Goal: Check status

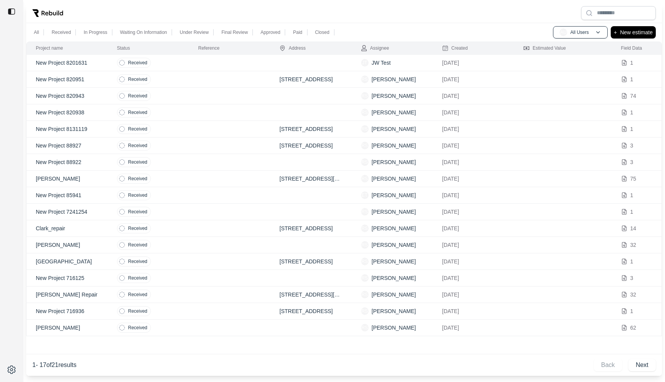
click at [171, 64] on td "Received" at bounding box center [148, 63] width 81 height 17
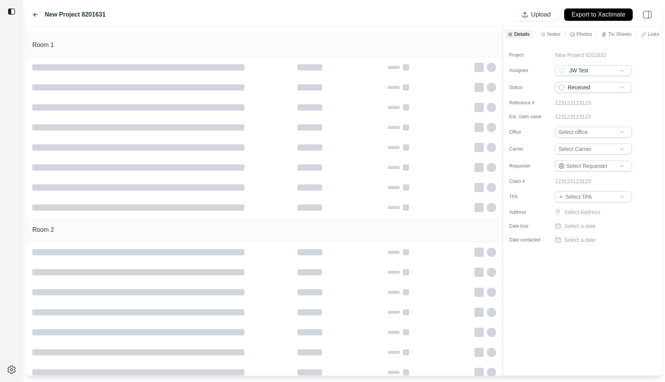
click at [438, 50] on div "Room 1 Room 2 Details Notes Photos Tic Sheets Links Other Project New Project 8…" at bounding box center [344, 201] width 636 height 349
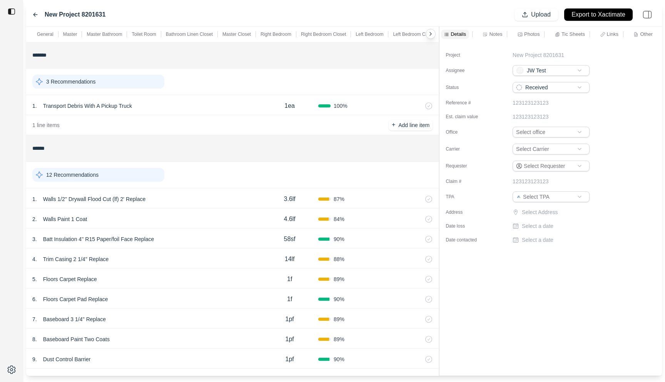
click at [405, 65] on div "General Master Master Bathroom Toilet Room Bathroom Linen Closet Master Closet …" at bounding box center [344, 201] width 636 height 349
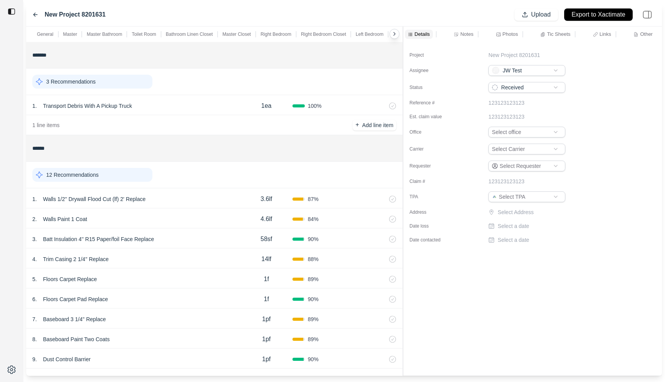
click at [197, 197] on div "1 . Walls 1/2'' Drywall Flood Cut (lf) 2' Replace" at bounding box center [136, 199] width 208 height 11
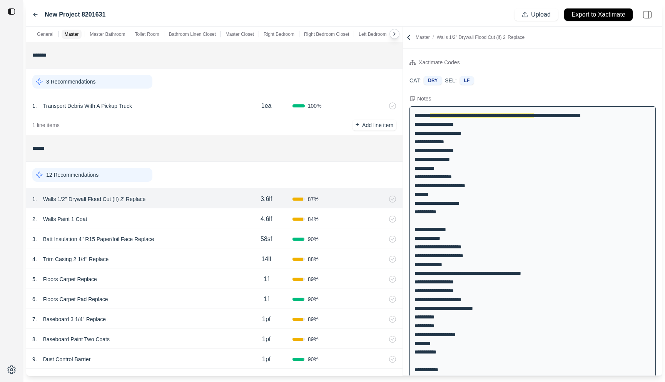
click at [193, 219] on div "2 . Walls Paint 1 Coat" at bounding box center [136, 219] width 208 height 11
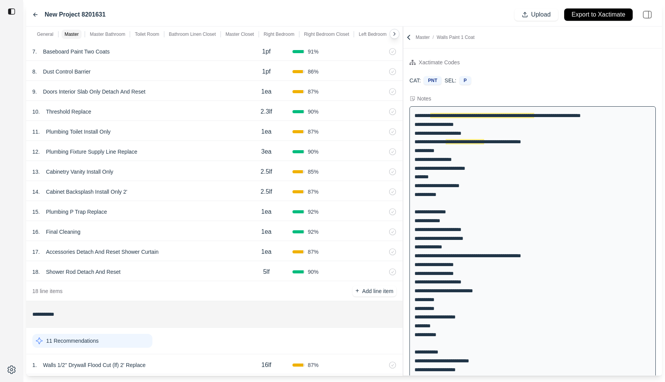
scroll to position [4259, 0]
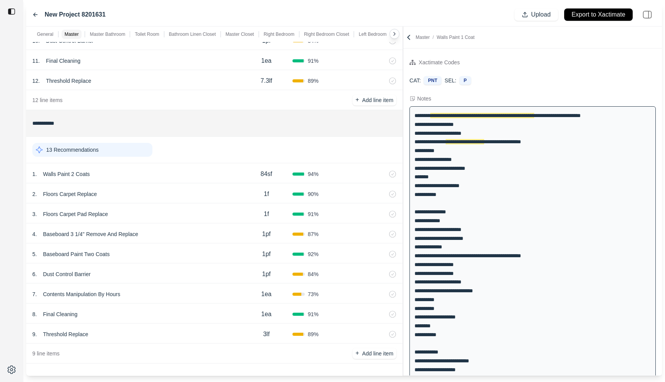
click at [35, 13] on icon at bounding box center [35, 15] width 6 height 6
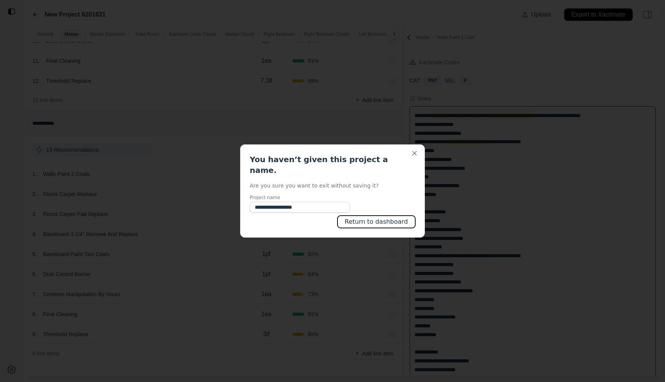
click at [376, 217] on button "Return to dashboard" at bounding box center [377, 222] width 78 height 12
